Goal: Transaction & Acquisition: Book appointment/travel/reservation

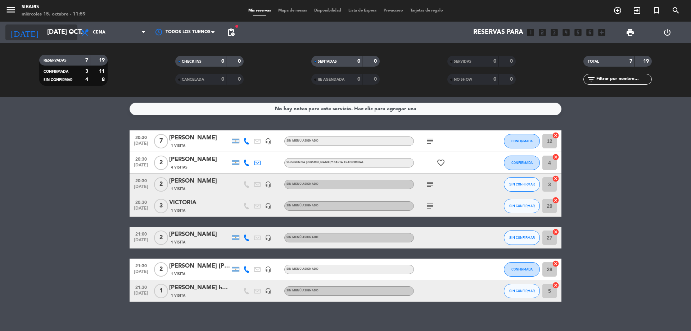
click at [72, 34] on icon "arrow_drop_down" at bounding box center [71, 32] width 9 height 9
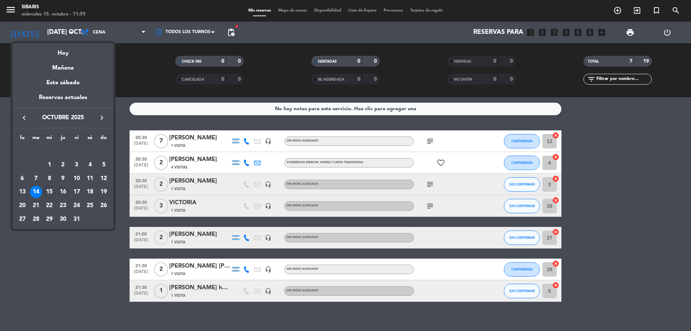
click at [65, 191] on div "16" at bounding box center [63, 192] width 12 height 12
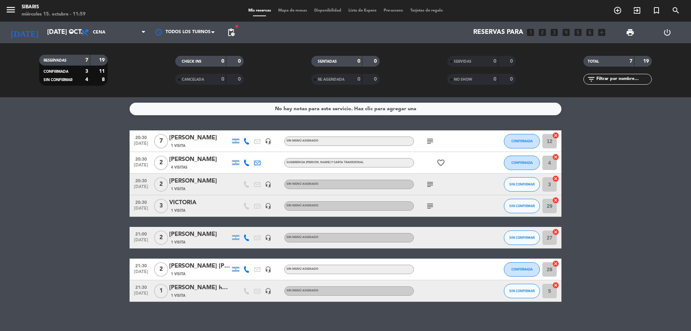
type input "[DEMOGRAPHIC_DATA] [DATE]"
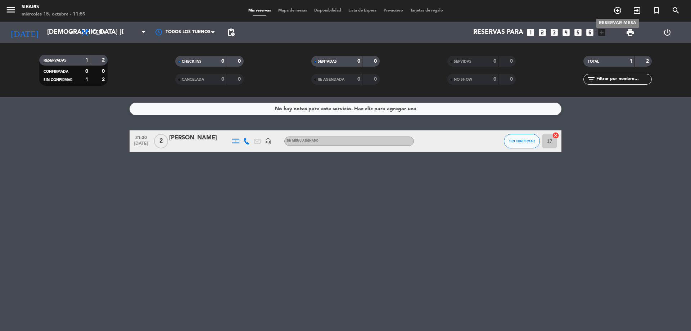
click at [615, 11] on icon "add_circle_outline" at bounding box center [617, 10] width 9 height 9
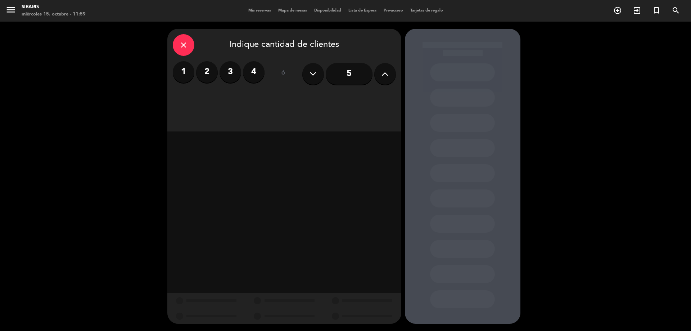
click at [386, 80] on button at bounding box center [385, 74] width 22 height 22
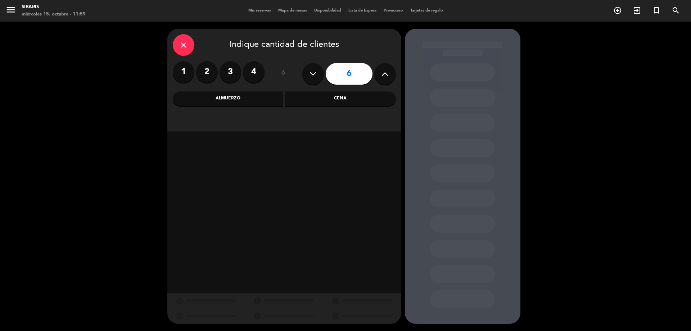
click at [386, 80] on button at bounding box center [385, 74] width 22 height 22
type input "7"
click at [264, 98] on div "Almuerzo" at bounding box center [228, 98] width 111 height 14
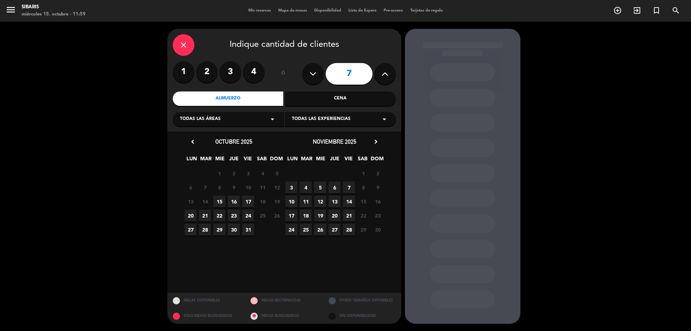
click at [236, 202] on span "16" at bounding box center [234, 201] width 12 height 12
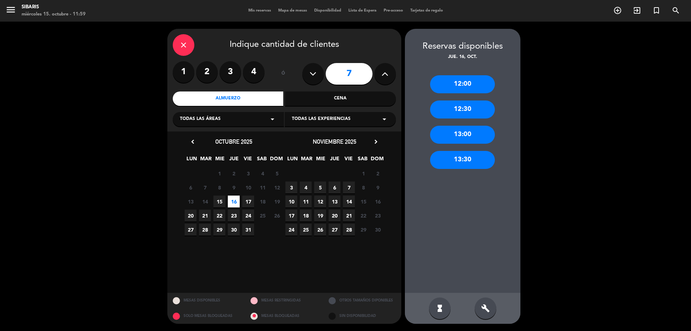
click at [468, 162] on div "13:30" at bounding box center [462, 160] width 65 height 18
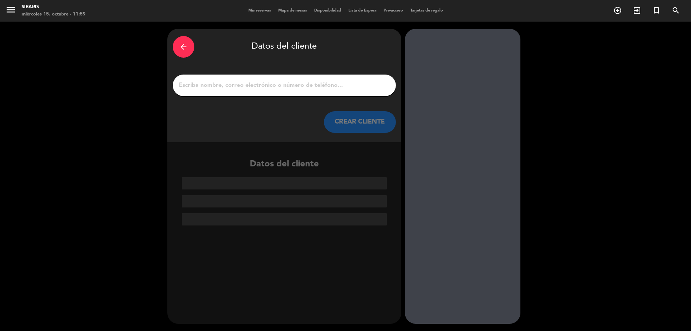
click at [316, 87] on input "1" at bounding box center [284, 85] width 212 height 10
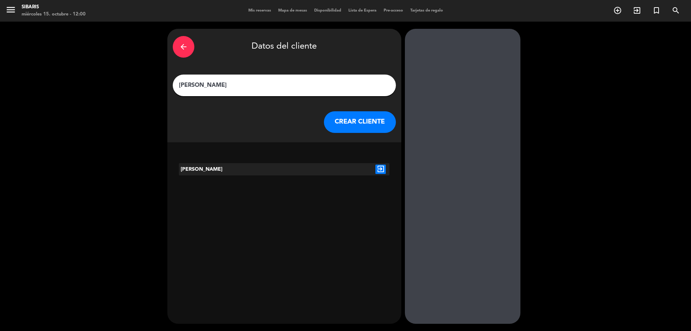
type input "[PERSON_NAME]"
click at [389, 118] on button "CREAR CLIENTE" at bounding box center [360, 122] width 72 height 22
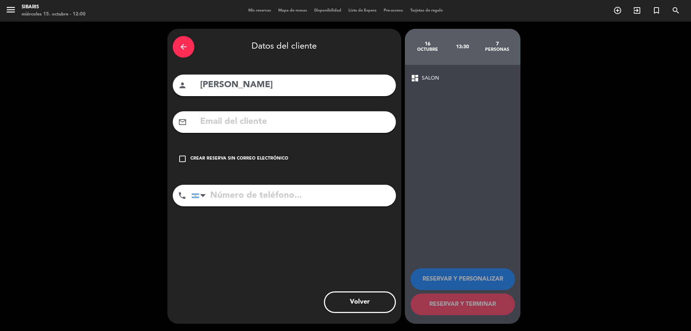
click at [268, 197] on input "tel" at bounding box center [293, 196] width 204 height 22
click at [279, 192] on input "tel" at bounding box center [293, 196] width 204 height 22
type input "3515390915"
click at [181, 161] on icon "check_box_outline_blank" at bounding box center [182, 158] width 9 height 9
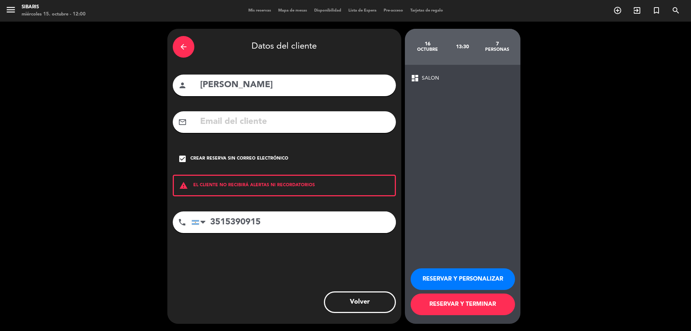
click at [484, 273] on button "RESERVAR Y PERSONALIZAR" at bounding box center [463, 279] width 104 height 22
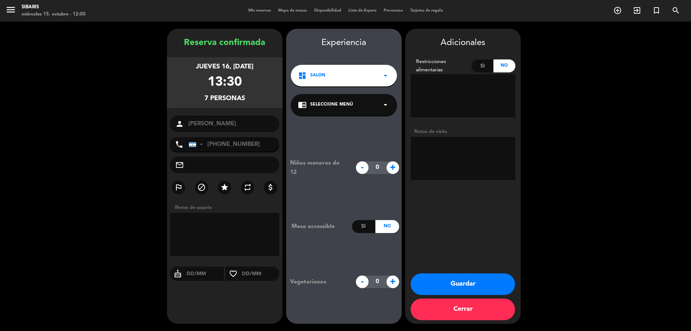
drag, startPoint x: 459, startPoint y: 280, endPoint x: 448, endPoint y: 276, distance: 11.3
click at [458, 278] on button "Guardar" at bounding box center [463, 284] width 104 height 22
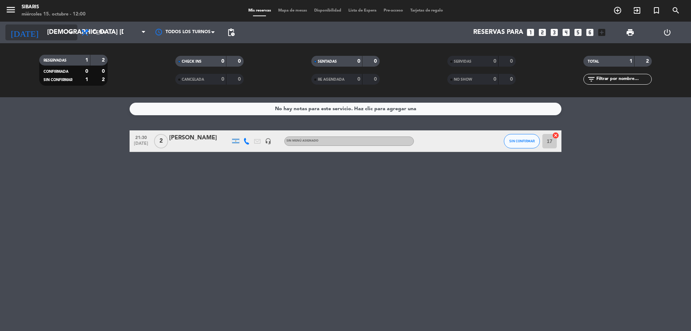
click at [74, 34] on icon "arrow_drop_down" at bounding box center [71, 32] width 9 height 9
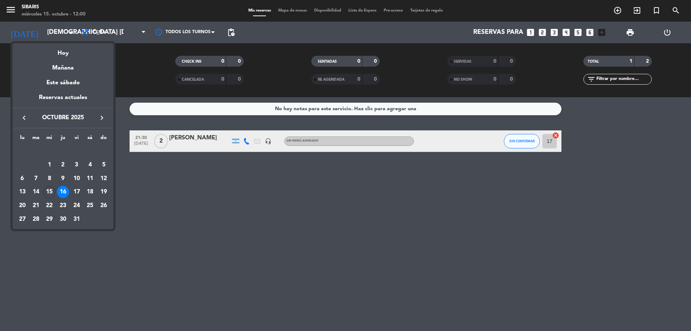
click at [49, 188] on div "15" at bounding box center [49, 192] width 12 height 12
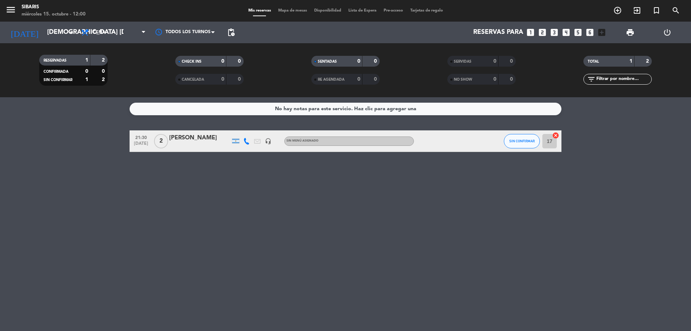
type input "mié. [DATE]"
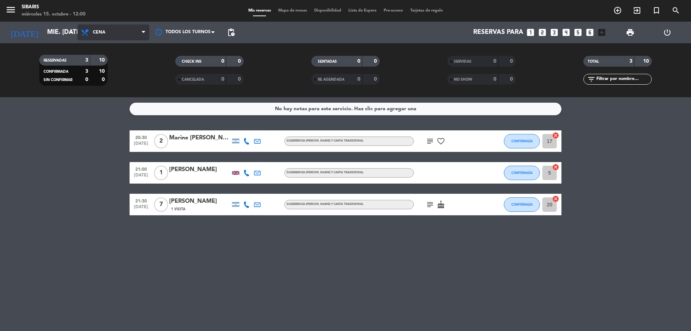
click at [111, 27] on span "Cena" at bounding box center [113, 32] width 72 height 16
click at [135, 69] on div "menu sibaris miércoles 15. octubre - 12:00 Mis reservas Mapa de mesas Disponibi…" at bounding box center [345, 48] width 691 height 97
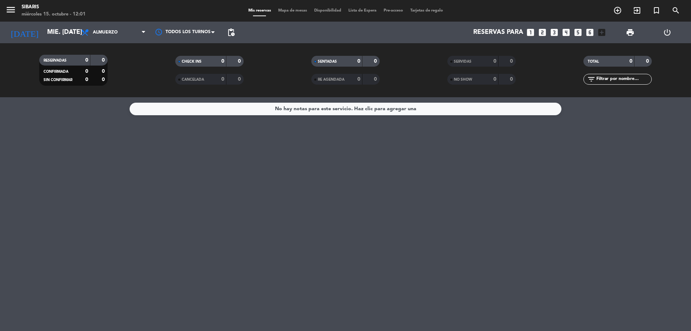
click at [135, 69] on filter-checkbox "RESERVADAS 0 0 CONFIRMADA 0 0 SIN CONFIRMAR 0 0" at bounding box center [73, 70] width 136 height 31
